Goal: Check status: Check status

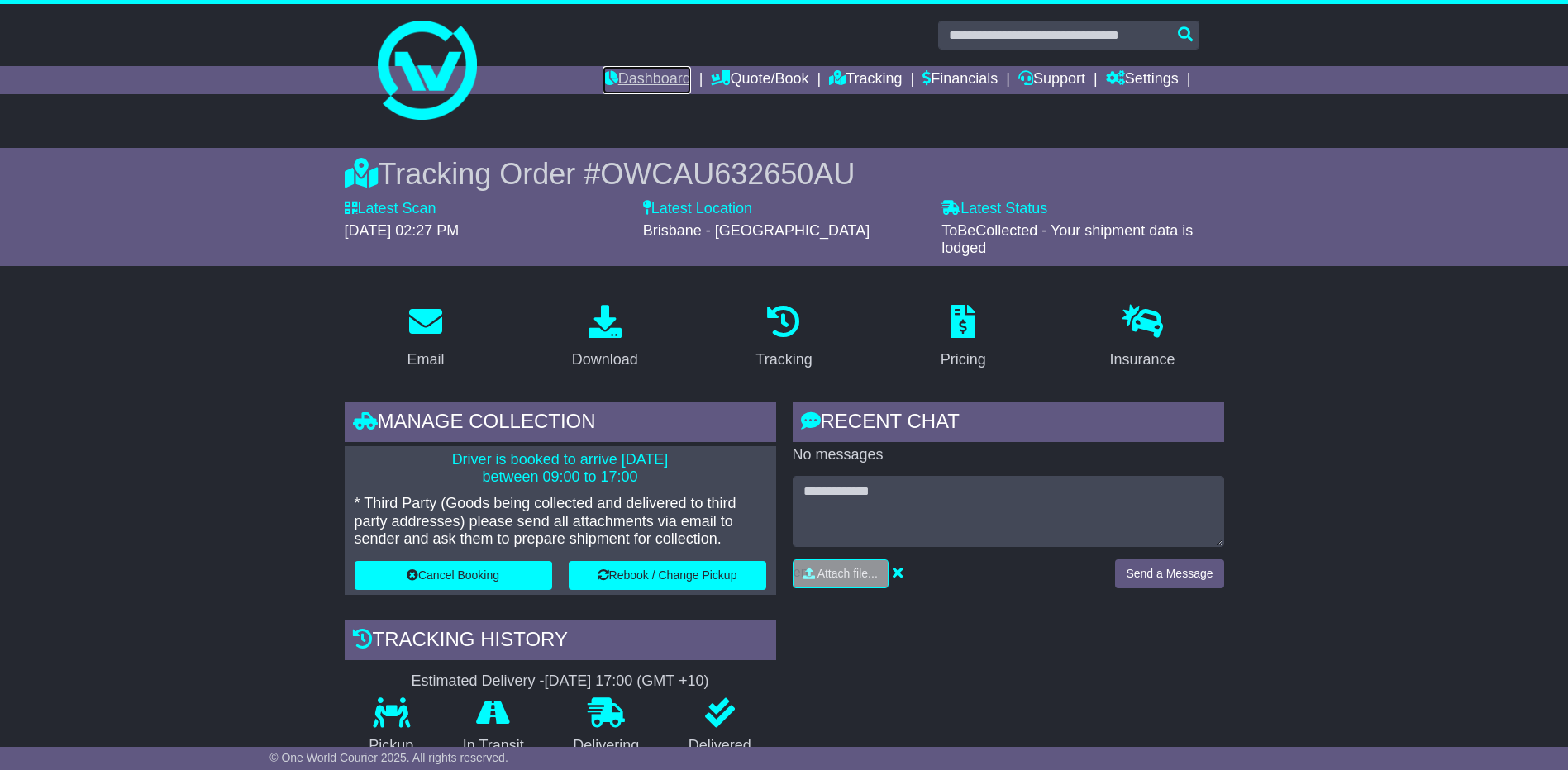
click at [643, 71] on link "Dashboard" at bounding box center [647, 80] width 89 height 28
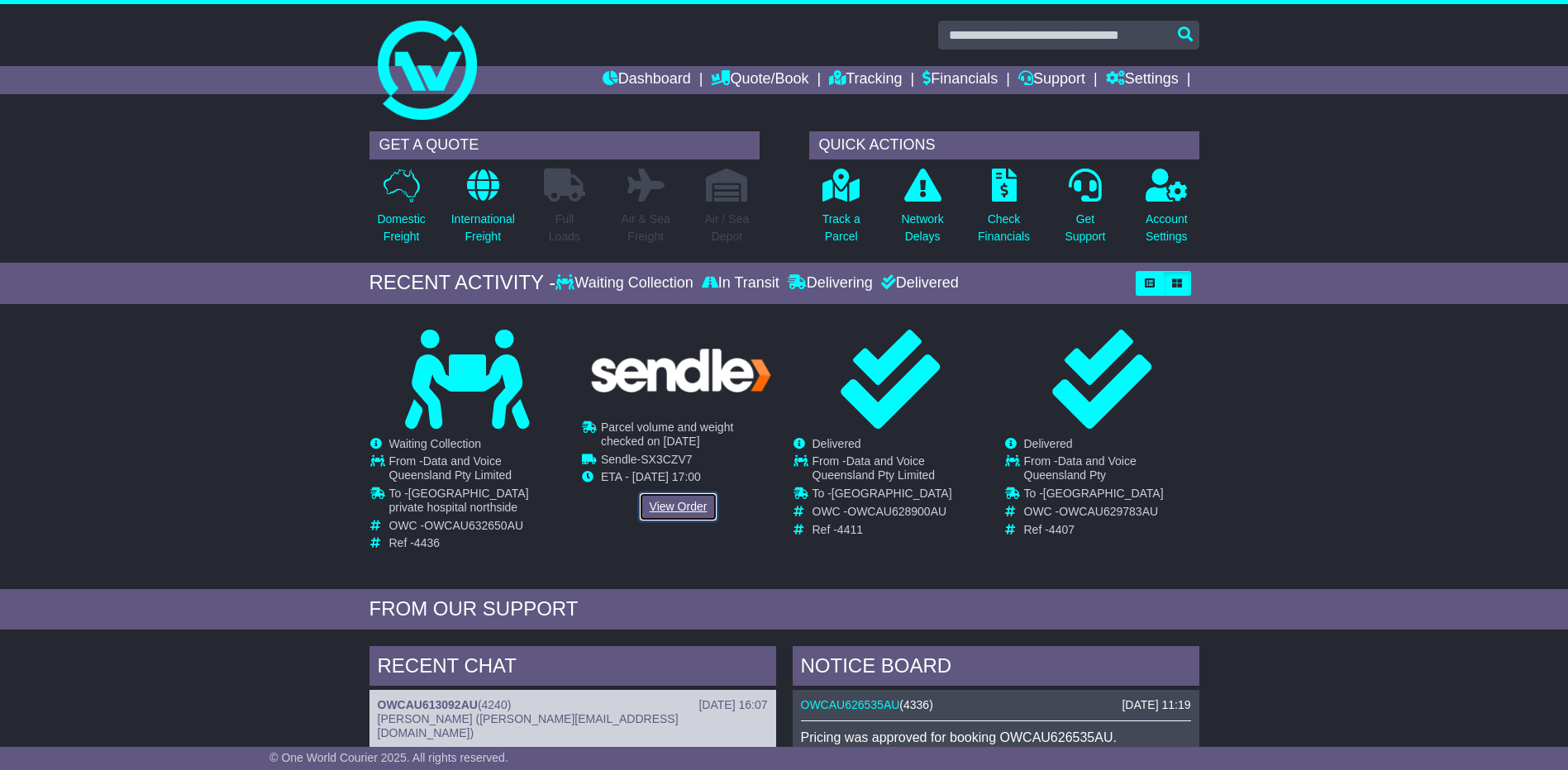
click at [653, 504] on link "View Order" at bounding box center [679, 507] width 80 height 29
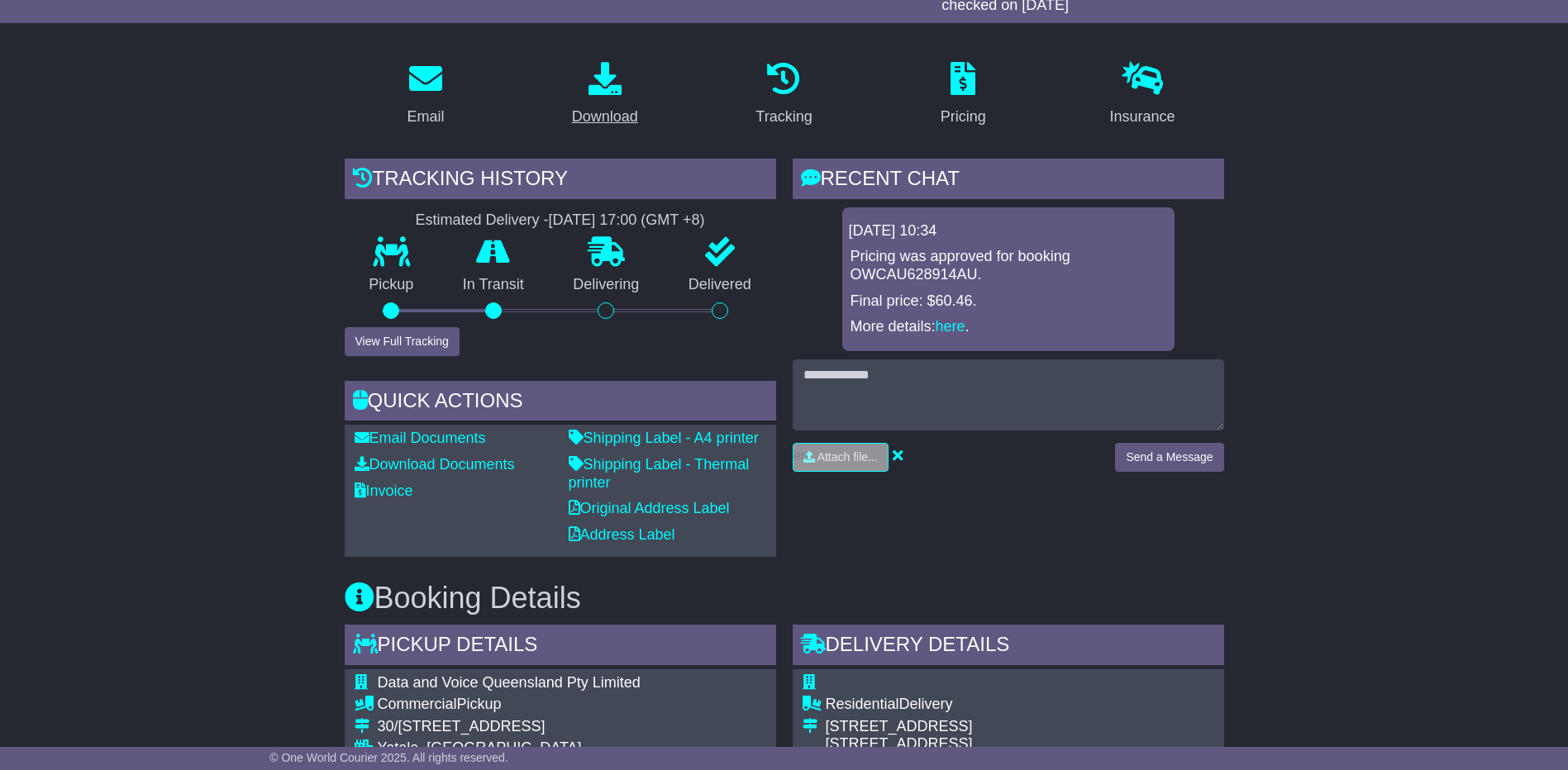
scroll to position [248, 0]
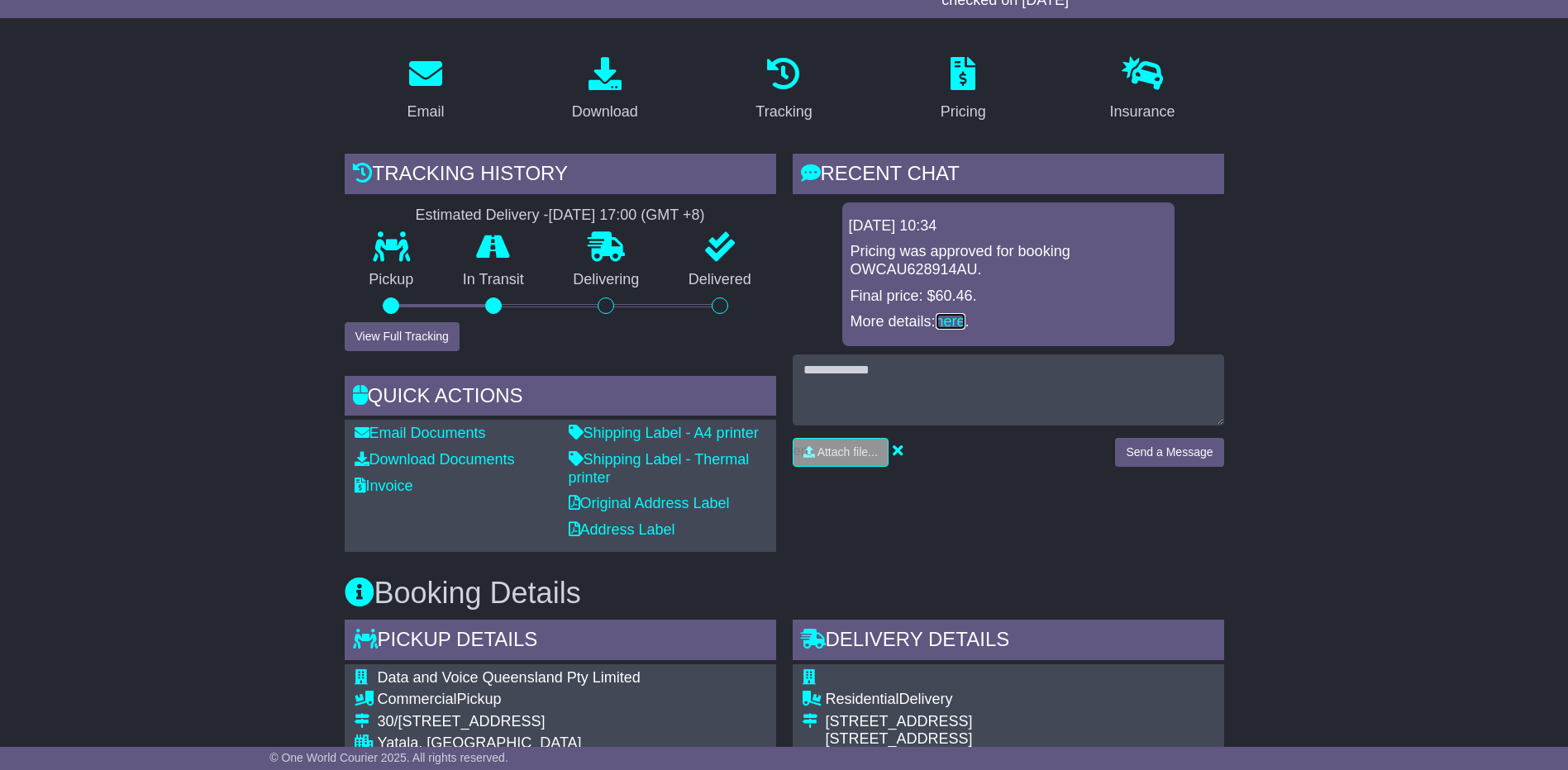
click at [954, 321] on link "here" at bounding box center [950, 321] width 30 height 16
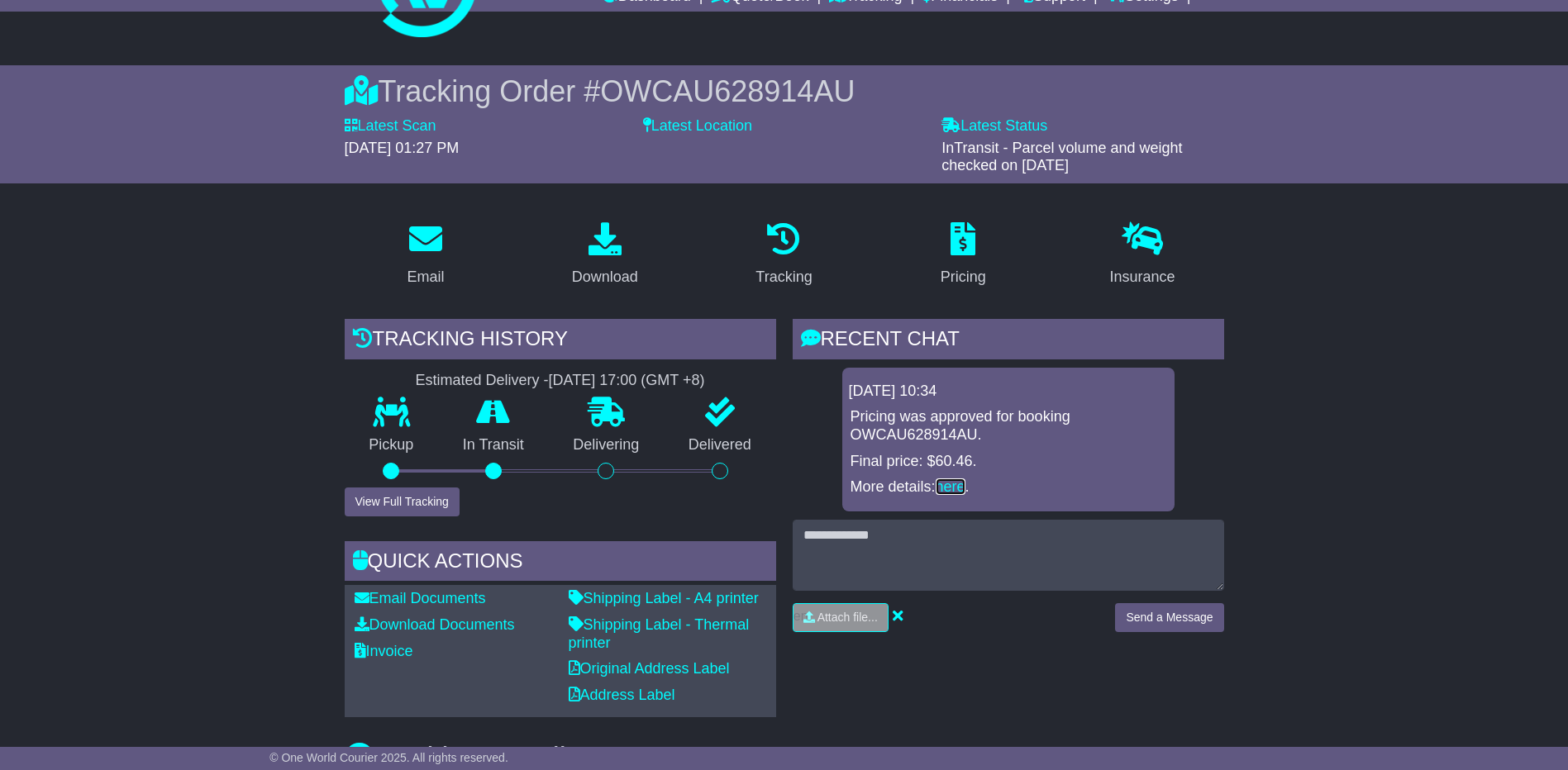
scroll to position [0, 0]
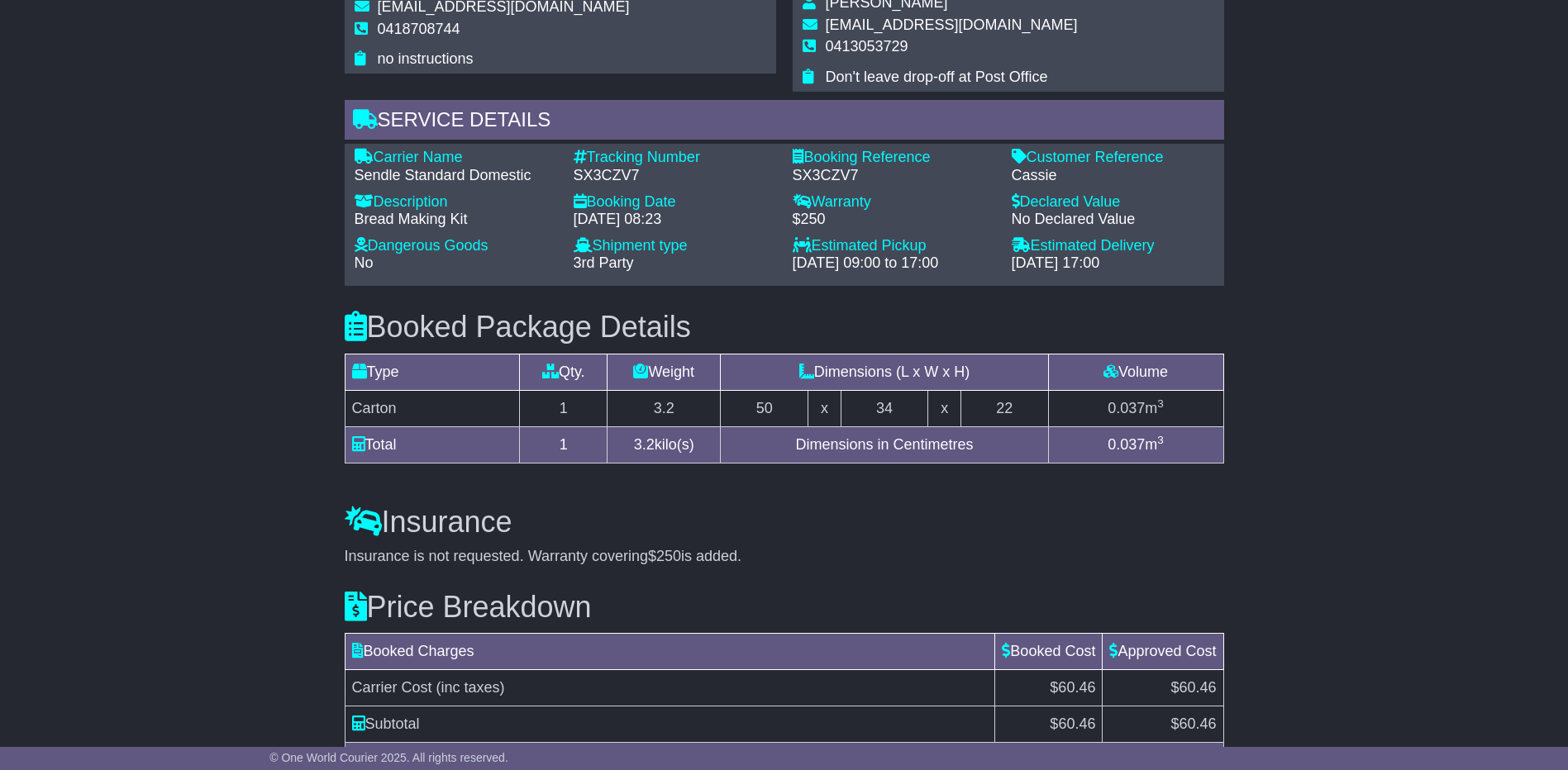
scroll to position [1074, 0]
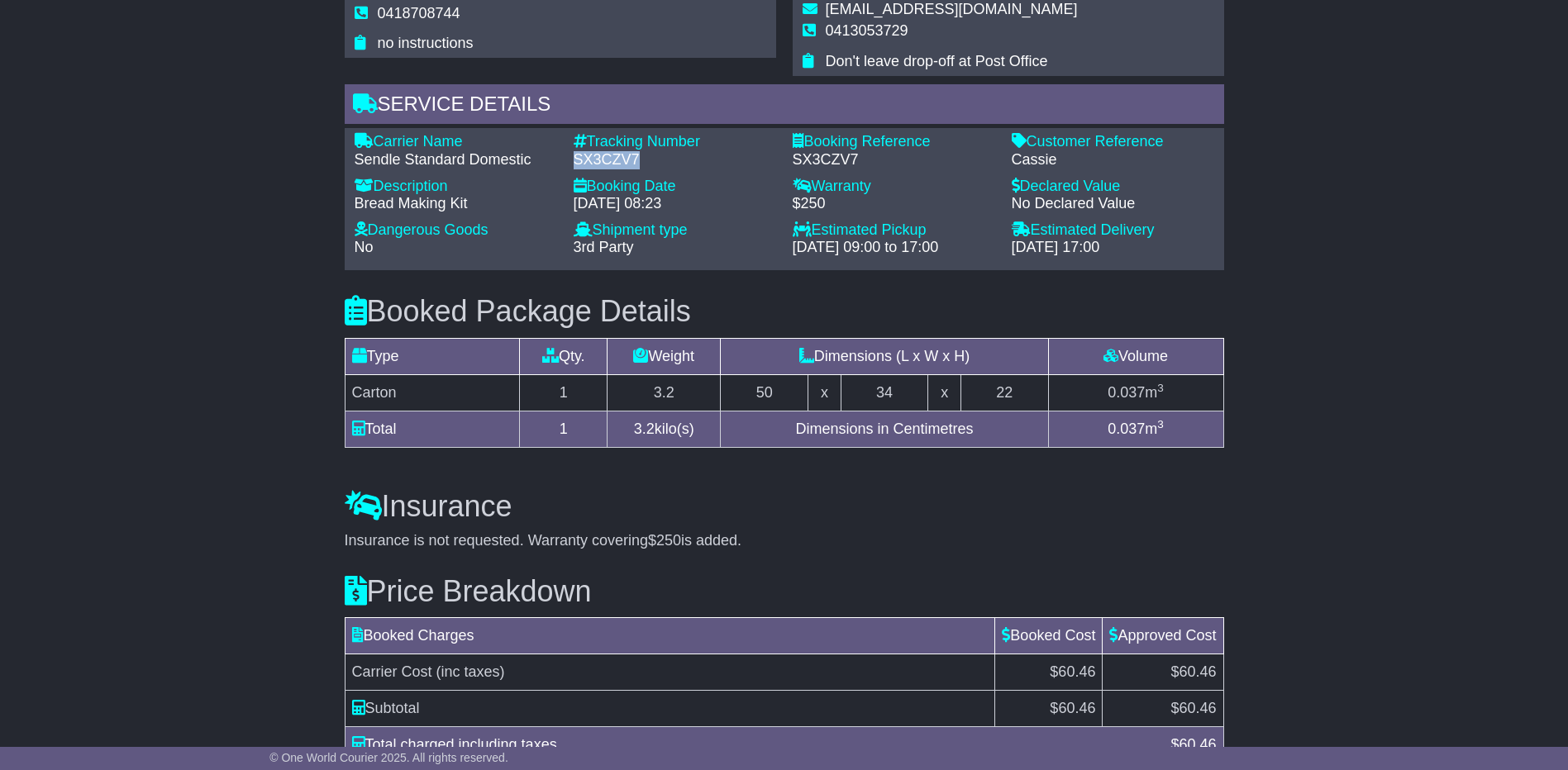
drag, startPoint x: 639, startPoint y: 157, endPoint x: 570, endPoint y: 158, distance: 69.0
click at [570, 158] on div "Tracking Number - SX3CZV7" at bounding box center [675, 150] width 219 height 35
drag, startPoint x: 570, startPoint y: 158, endPoint x: 591, endPoint y: 160, distance: 21.1
copy div "SX3CZV7"
